Goal: Information Seeking & Learning: Learn about a topic

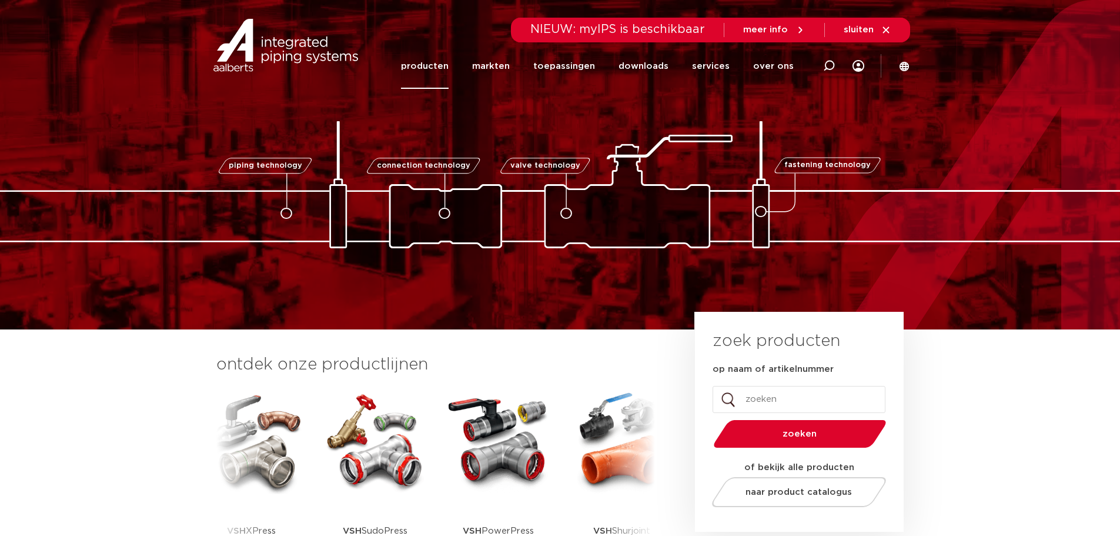
click at [431, 62] on link "producten" at bounding box center [425, 65] width 48 height 45
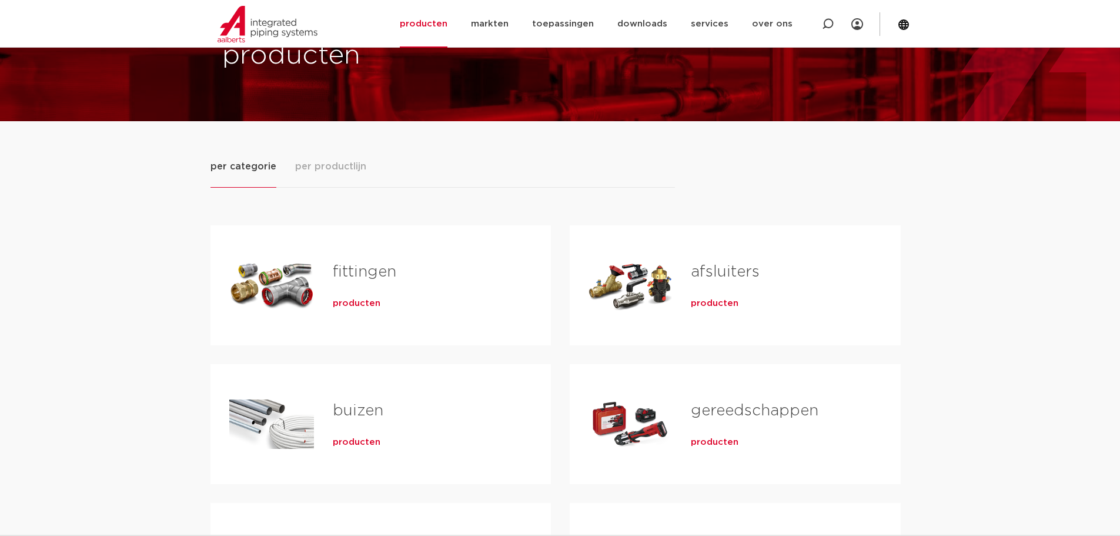
scroll to position [176, 0]
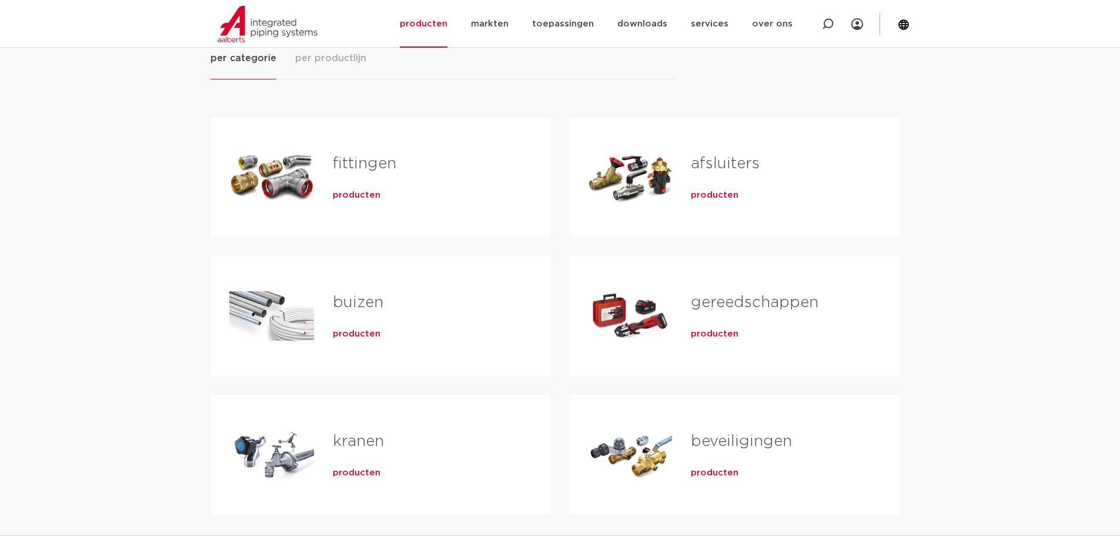
click at [285, 186] on div "Tabs. Open items met enter of spatie, sluit af met escape en navigeer met de pi…" at bounding box center [271, 177] width 85 height 82
click at [367, 194] on span "producten" at bounding box center [357, 195] width 48 height 12
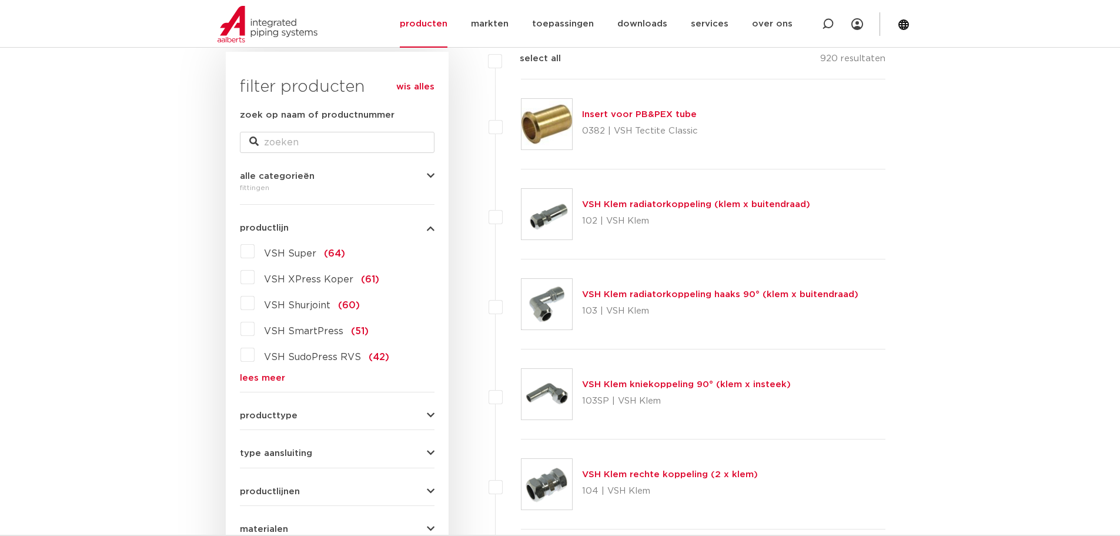
scroll to position [176, 0]
click at [248, 374] on link "lees meer" at bounding box center [337, 376] width 195 height 9
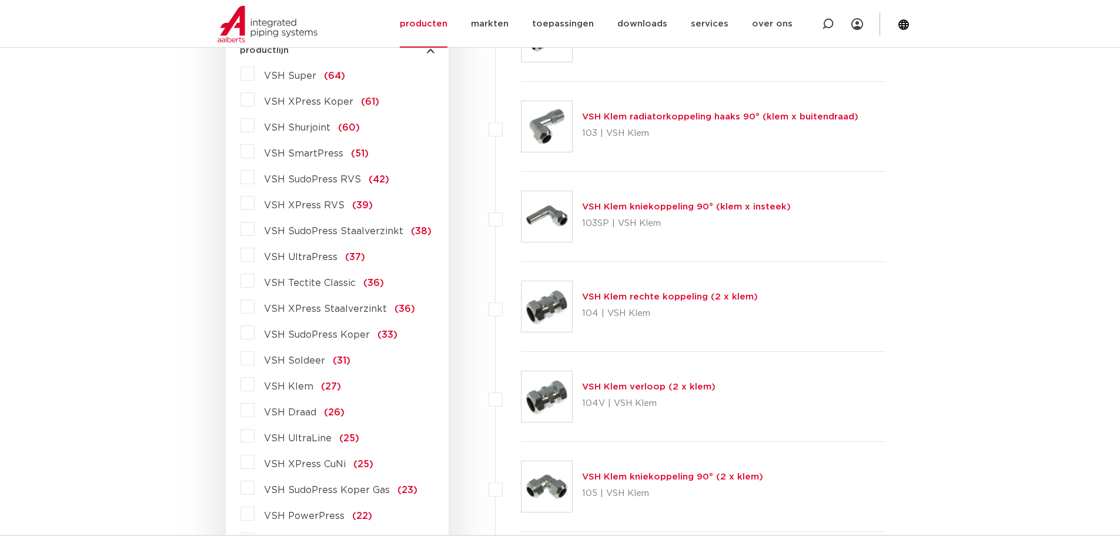
scroll to position [411, 0]
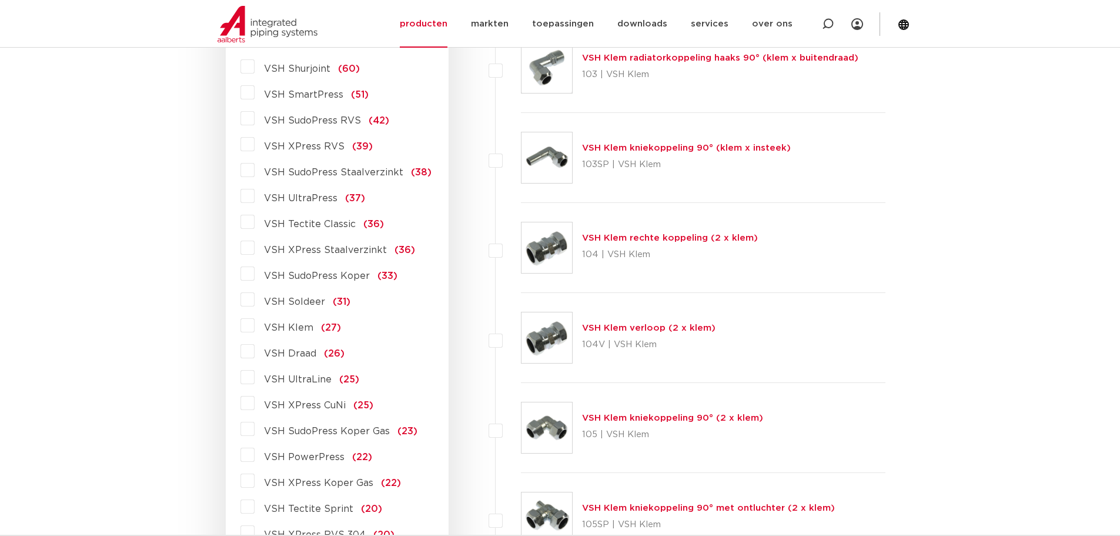
click at [255, 457] on label "VSH PowerPress (22)" at bounding box center [314, 454] width 118 height 19
click at [0, 0] on input "VSH PowerPress (22)" at bounding box center [0, 0] width 0 height 0
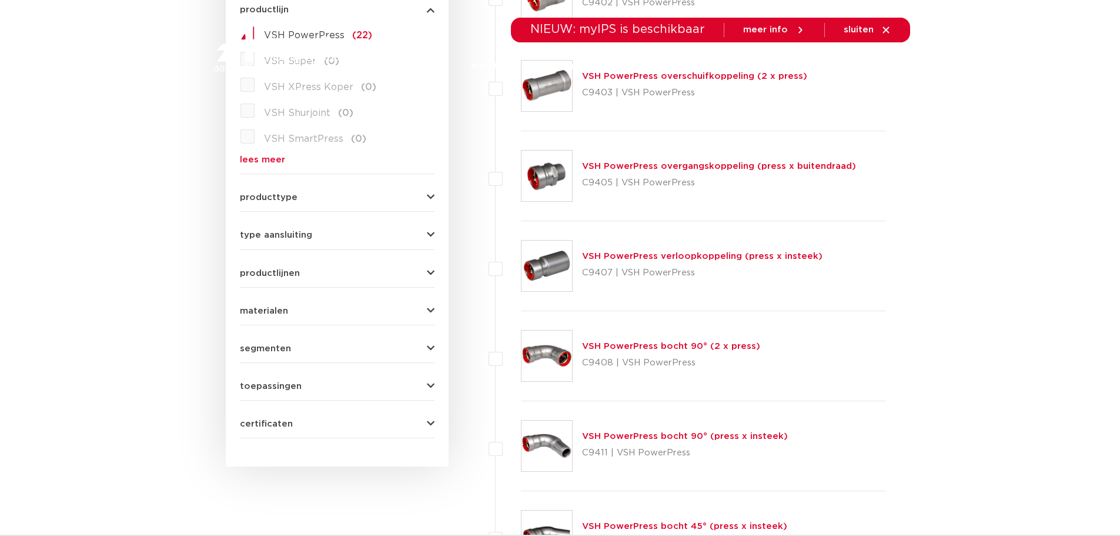
scroll to position [411, 0]
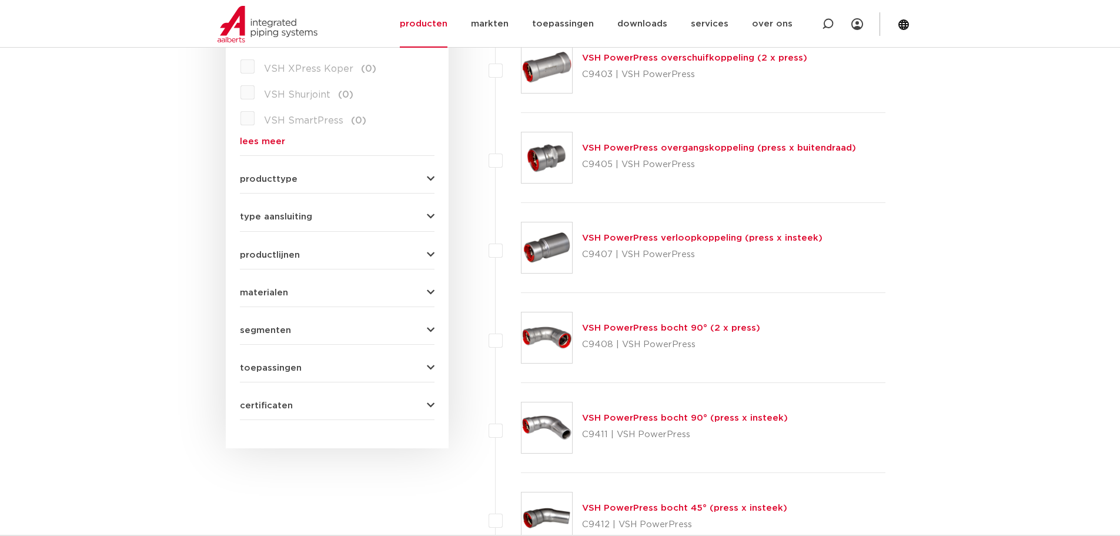
click at [430, 178] on icon "button" at bounding box center [431, 179] width 8 height 9
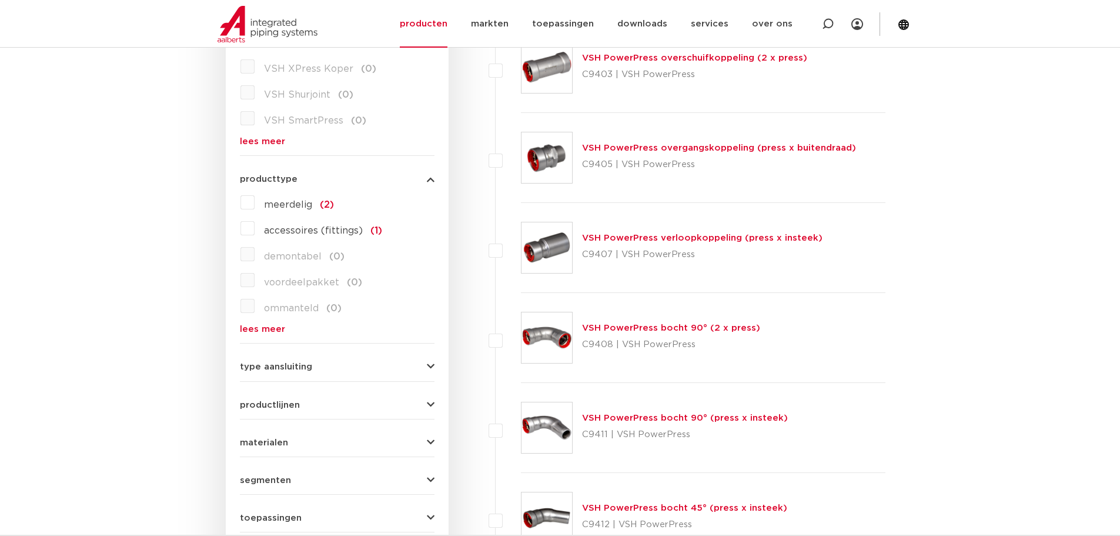
click at [430, 178] on icon "button" at bounding box center [431, 179] width 8 height 9
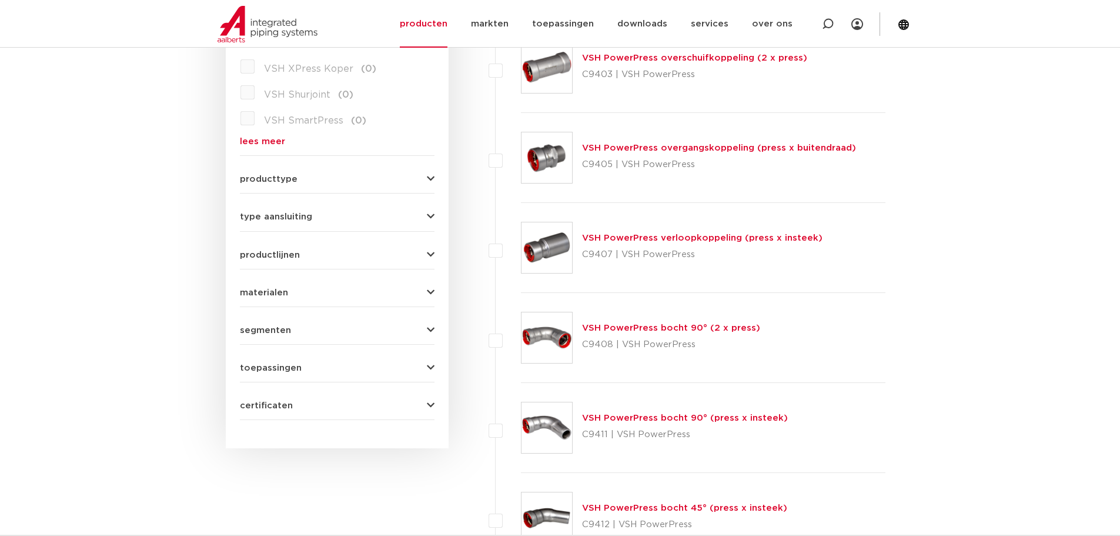
click at [431, 329] on icon "button" at bounding box center [431, 330] width 8 height 9
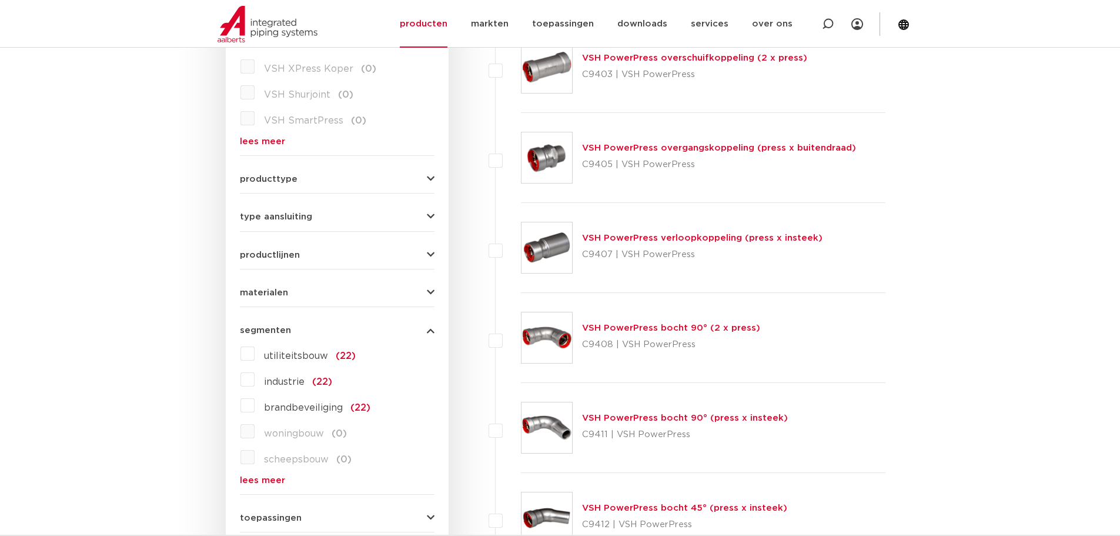
click at [431, 329] on icon "button" at bounding box center [431, 330] width 8 height 9
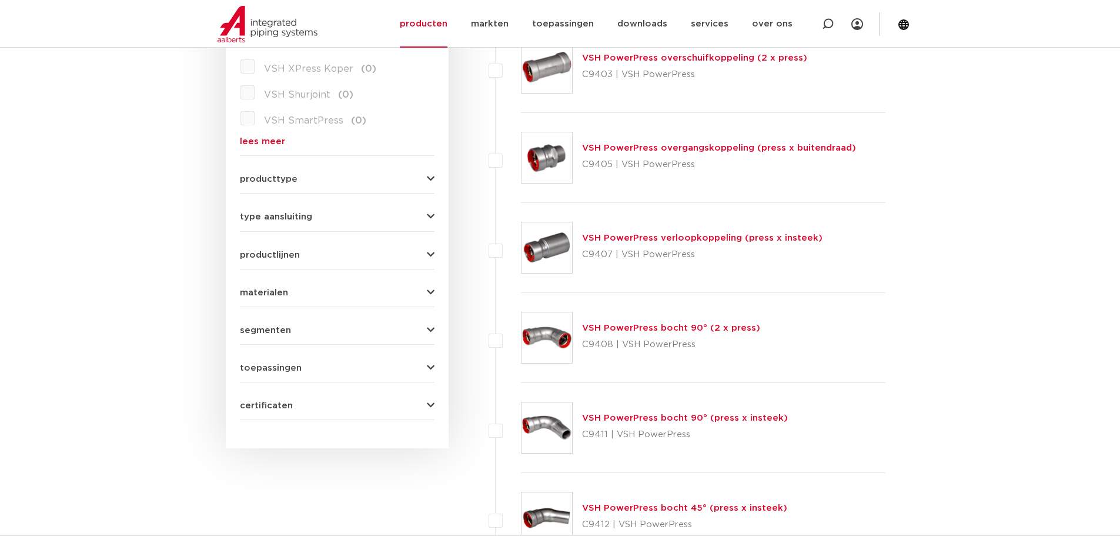
click at [431, 291] on icon "button" at bounding box center [431, 292] width 8 height 9
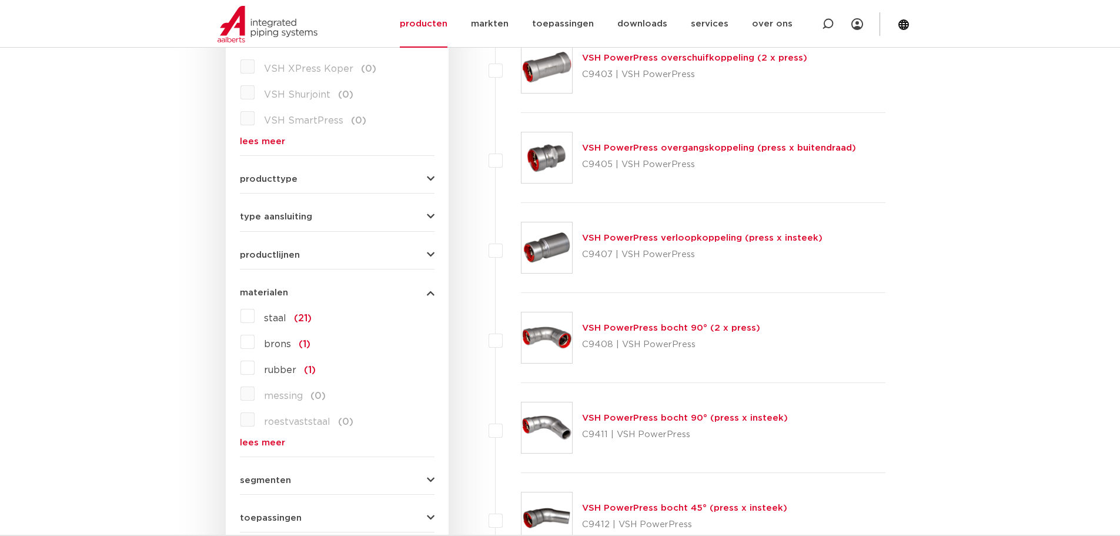
click at [255, 314] on label "staal (21)" at bounding box center [283, 315] width 57 height 19
click at [0, 0] on input "staal (21)" at bounding box center [0, 0] width 0 height 0
